Goal: Information Seeking & Learning: Learn about a topic

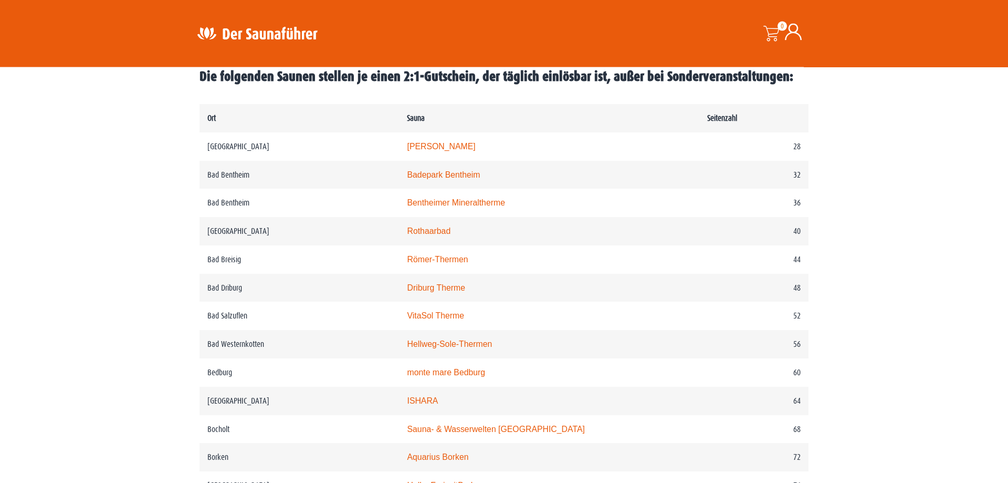
scroll to position [536, 0]
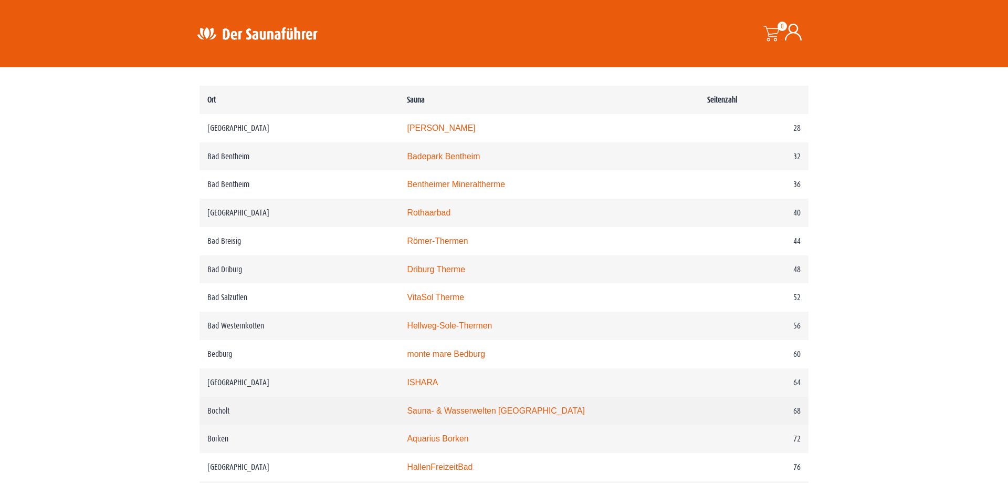
click at [443, 415] on link "Sauna- & Wasserwelten Bahia" at bounding box center [495, 410] width 177 height 9
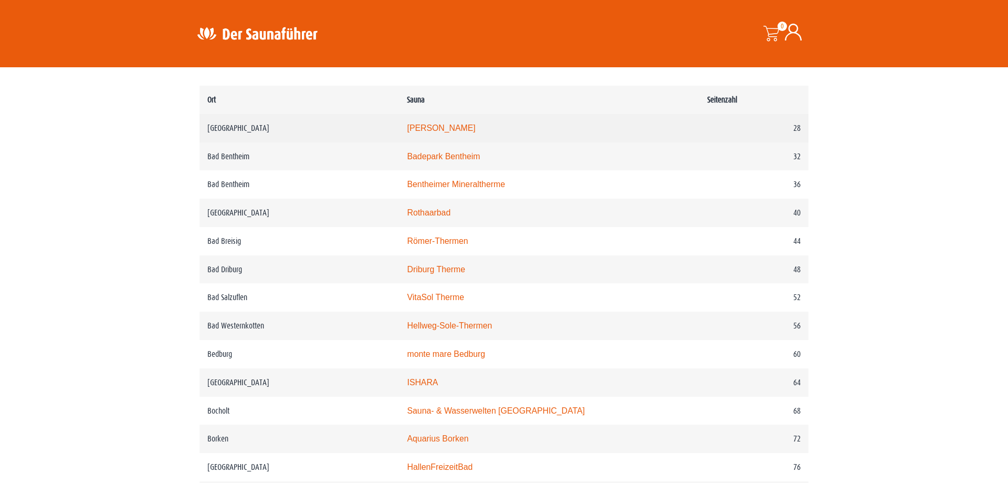
click at [464, 132] on link "Carolus Thermen" at bounding box center [441, 127] width 68 height 9
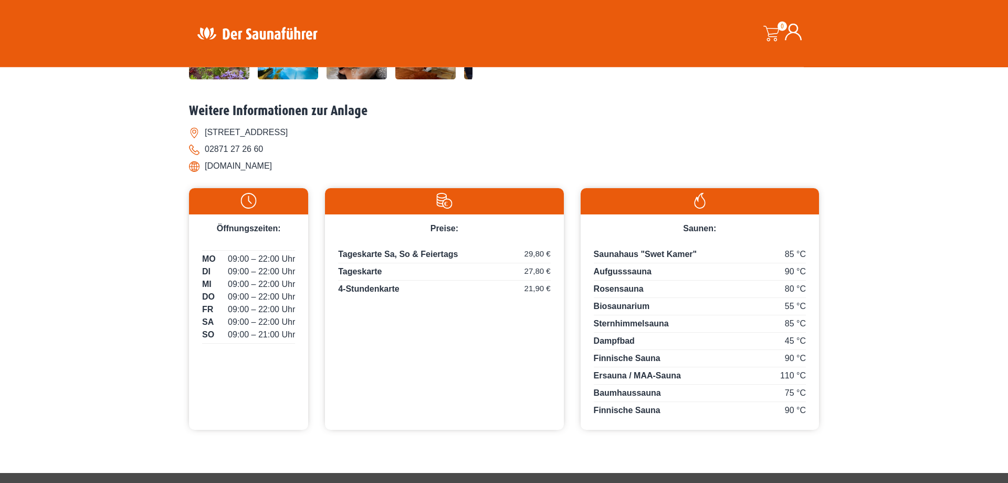
scroll to position [428, 0]
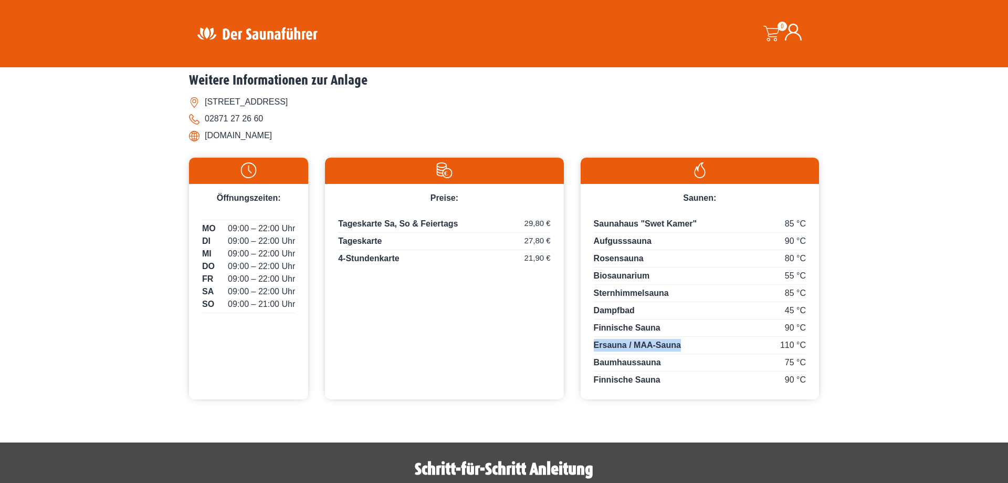
drag, startPoint x: 595, startPoint y: 343, endPoint x: 685, endPoint y: 344, distance: 90.3
click at [685, 344] on div "110 °C Ersauna / MAA-Sauna" at bounding box center [700, 346] width 212 height 15
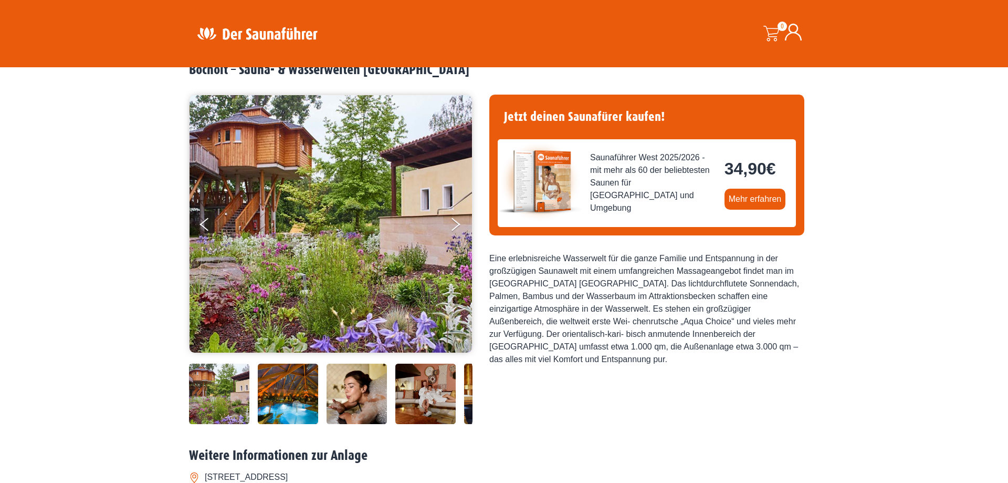
scroll to position [0, 0]
